Goal: Navigation & Orientation: Find specific page/section

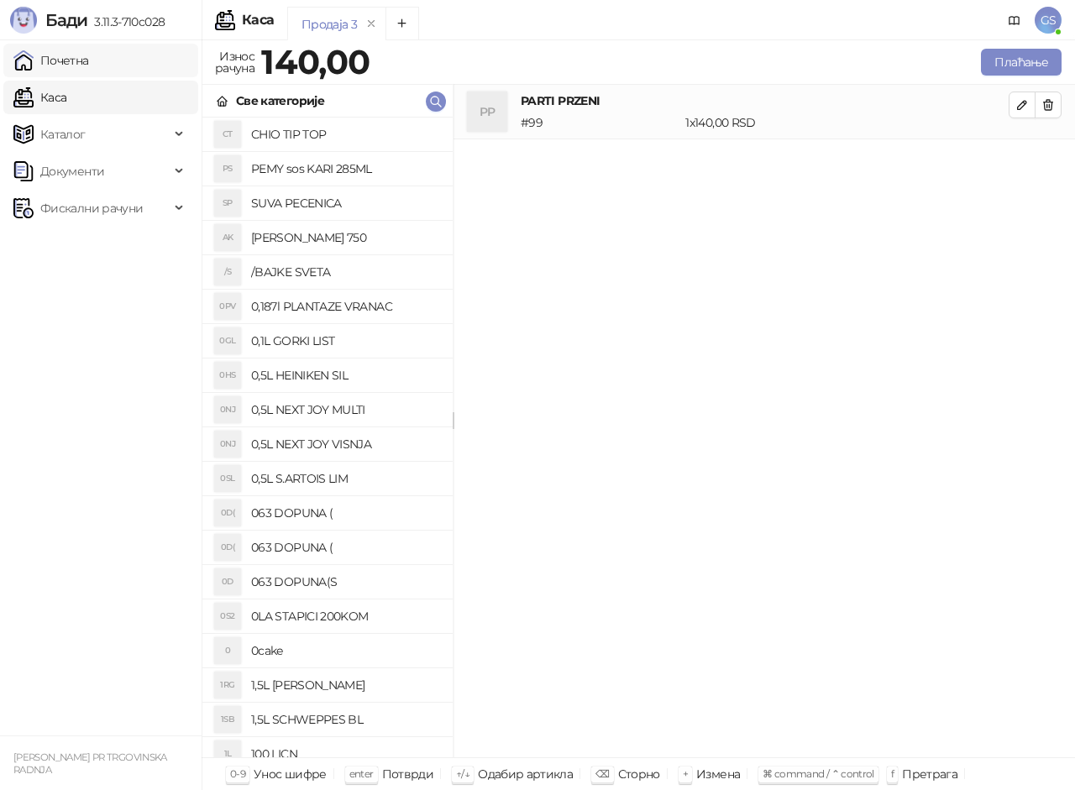
click at [89, 58] on link "Почетна" at bounding box center [51, 61] width 76 height 34
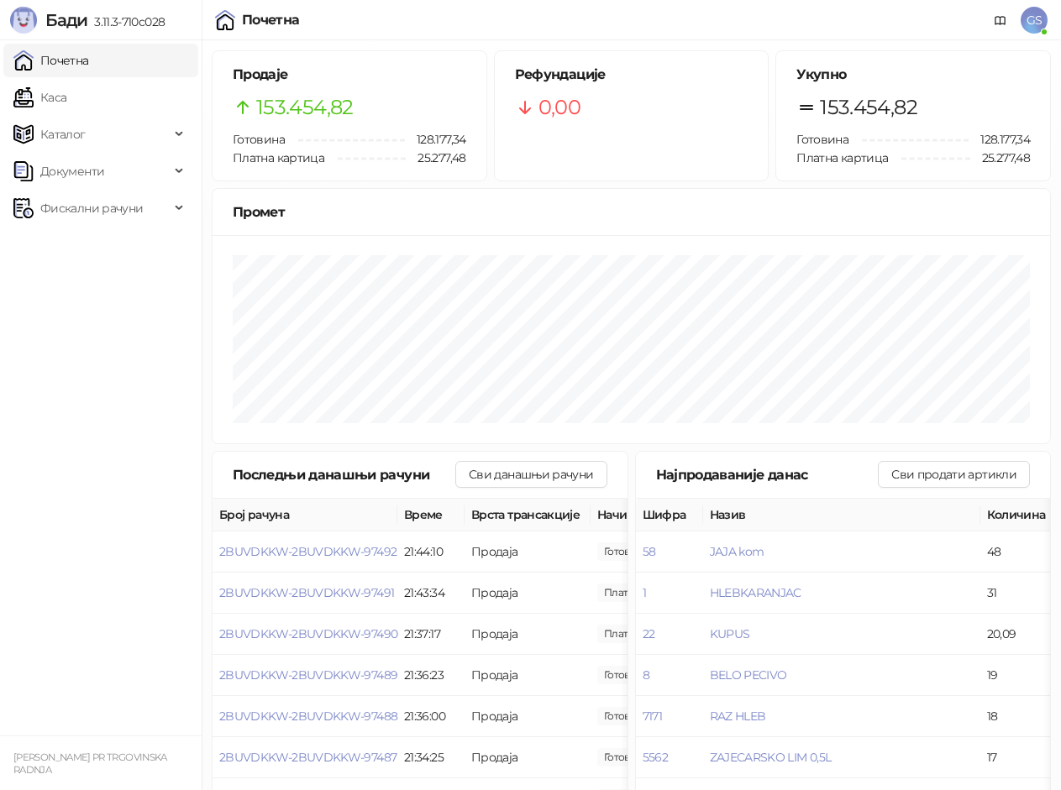
drag, startPoint x: 75, startPoint y: 96, endPoint x: 118, endPoint y: 60, distance: 56.1
click at [66, 96] on link "Каса" at bounding box center [39, 98] width 53 height 34
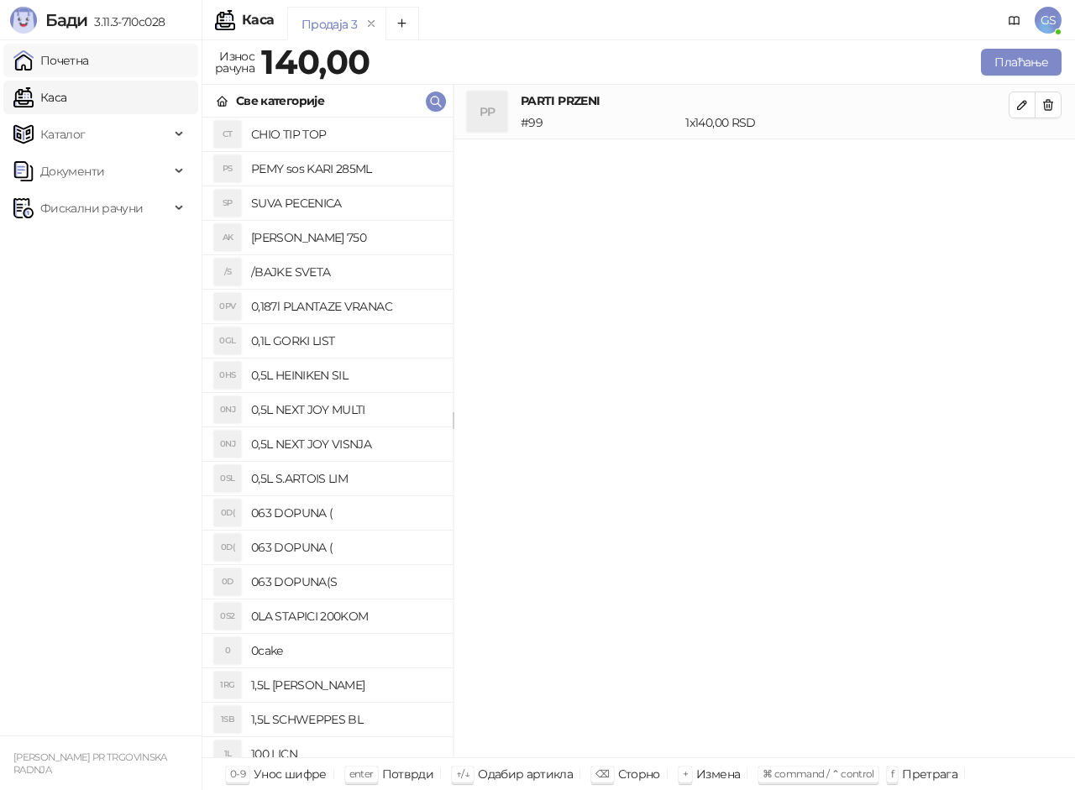
click at [89, 60] on link "Почетна" at bounding box center [51, 61] width 76 height 34
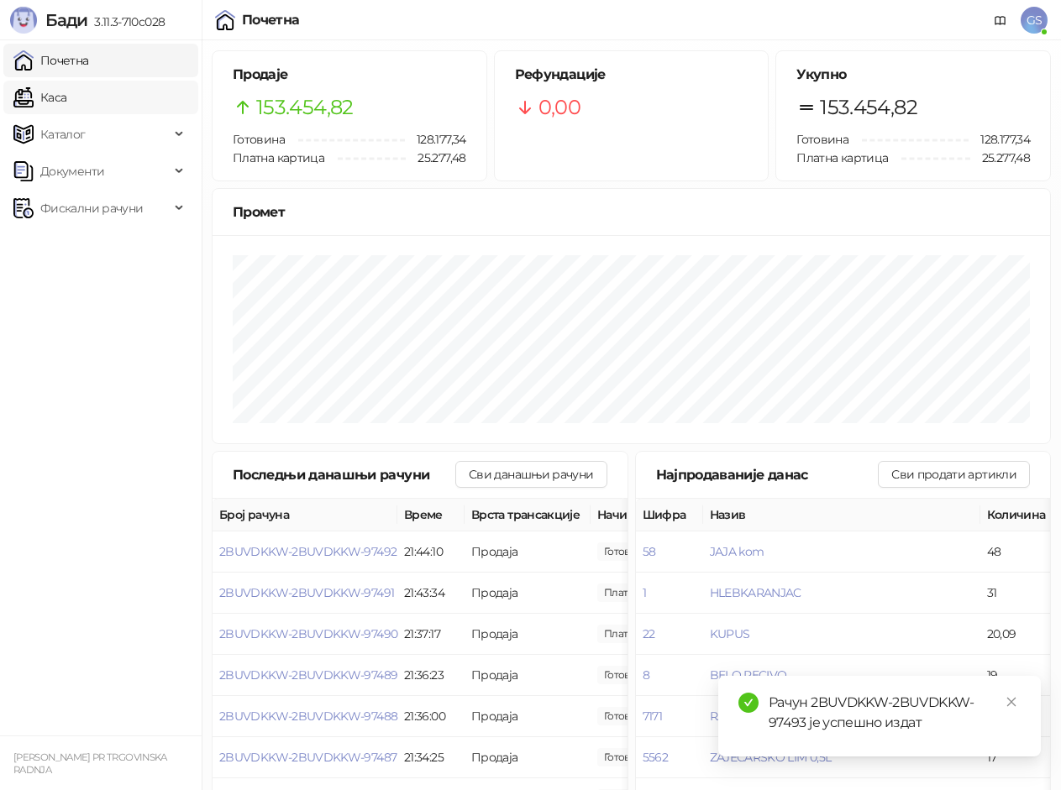
click at [60, 94] on link "Каса" at bounding box center [39, 98] width 53 height 34
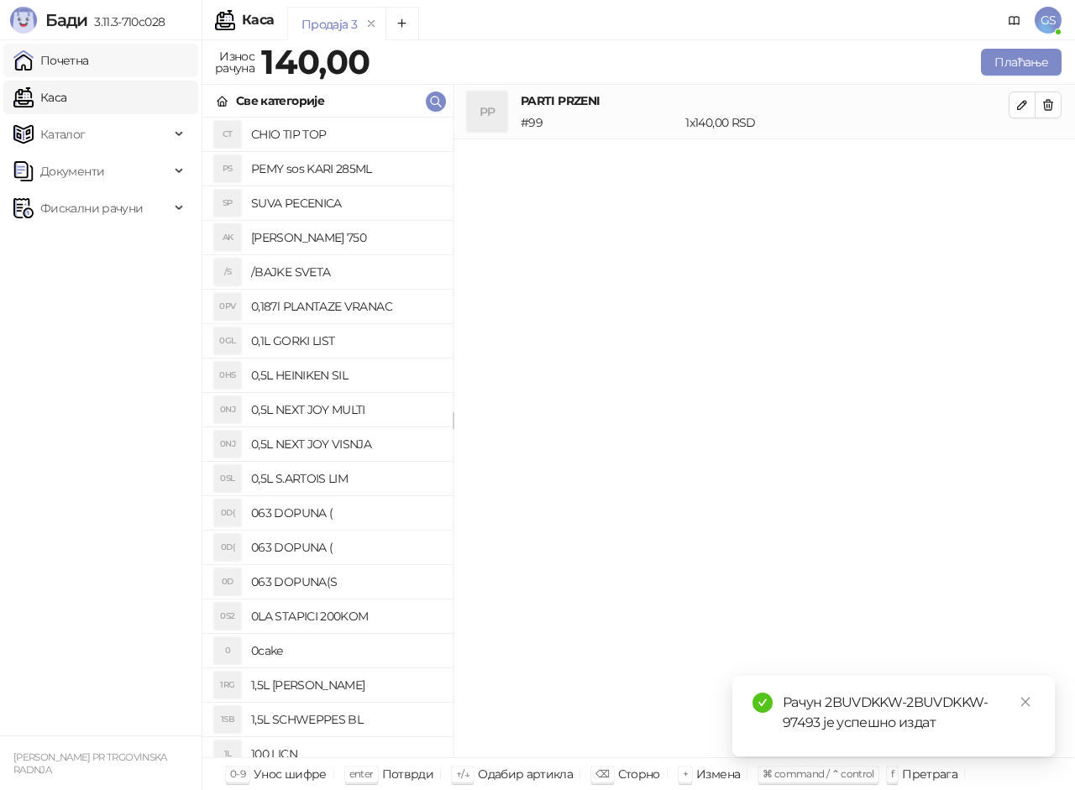
click at [69, 60] on link "Почетна" at bounding box center [51, 61] width 76 height 34
